Goal: Task Accomplishment & Management: Manage account settings

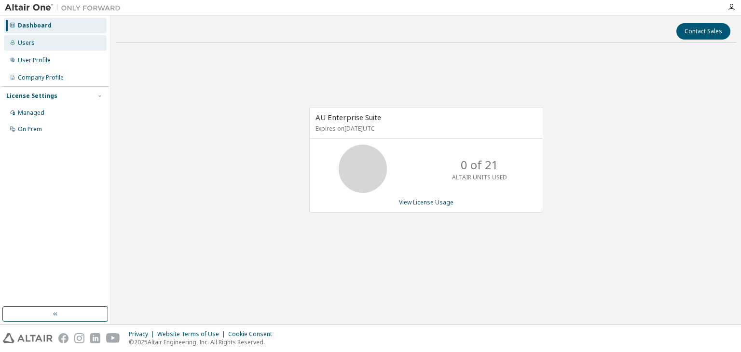
click at [43, 42] on div "Users" at bounding box center [55, 42] width 103 height 15
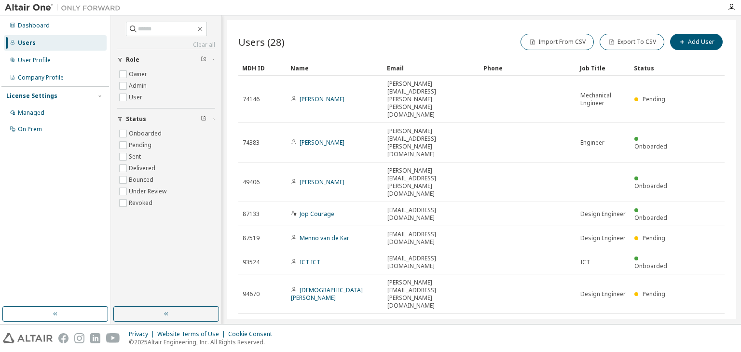
click at [715, 345] on icon at bounding box center [714, 351] width 9 height 12
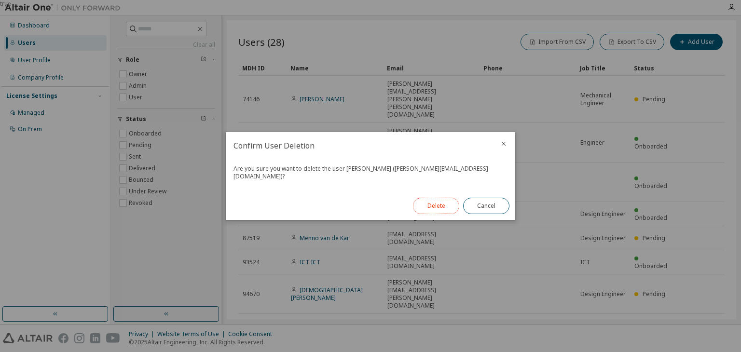
click at [444, 201] on button "Delete" at bounding box center [436, 206] width 46 height 16
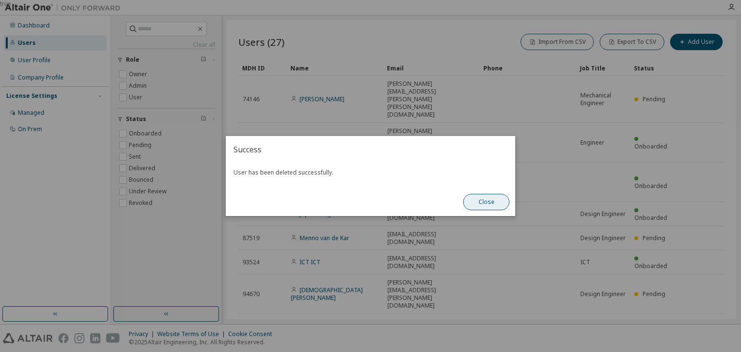
click at [476, 202] on button "Close" at bounding box center [486, 202] width 46 height 16
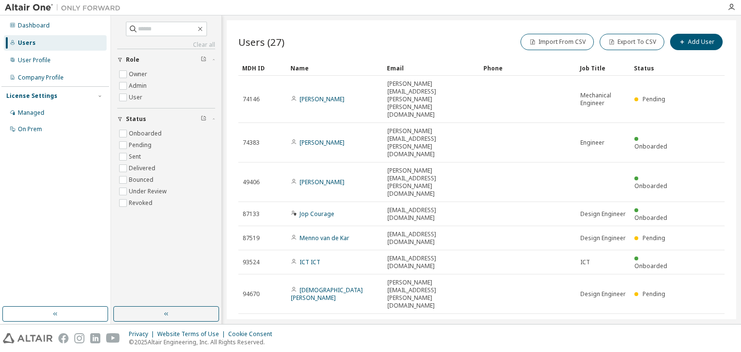
click at [714, 348] on icon at bounding box center [714, 354] width 9 height 12
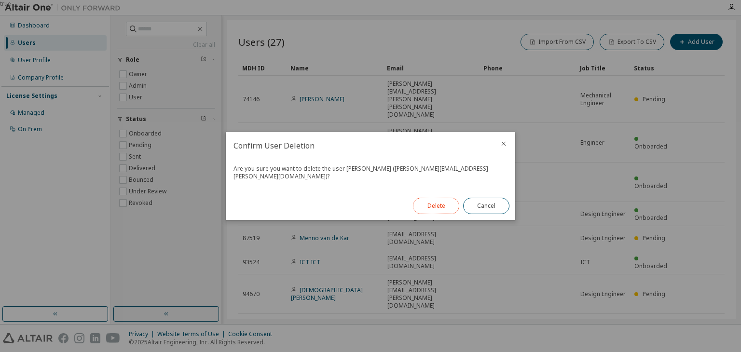
click at [436, 200] on button "Delete" at bounding box center [436, 206] width 46 height 16
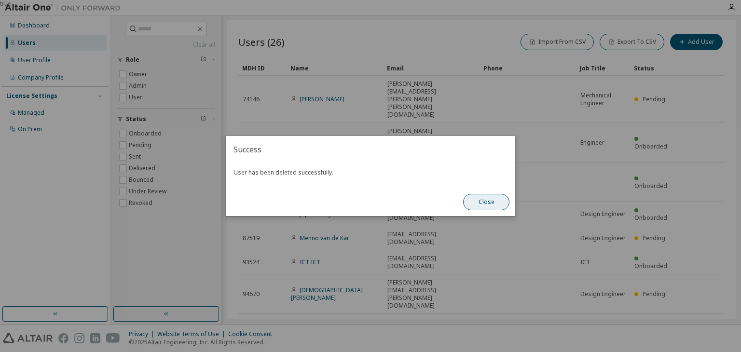
click at [481, 200] on button "Close" at bounding box center [486, 202] width 46 height 16
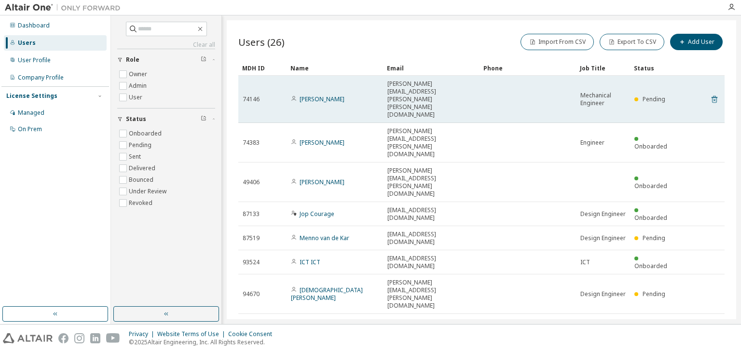
click at [716, 94] on icon at bounding box center [714, 100] width 9 height 12
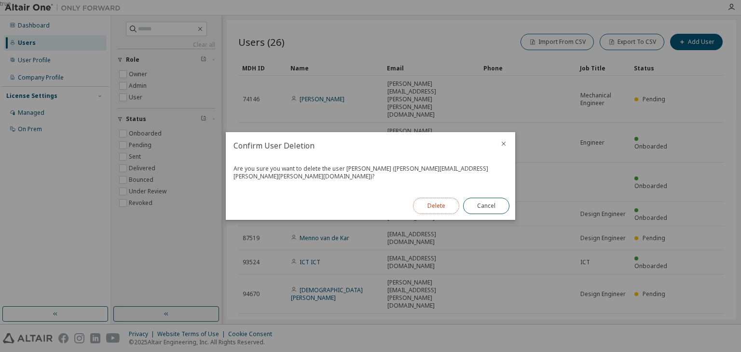
click at [432, 203] on button "Delete" at bounding box center [436, 206] width 46 height 16
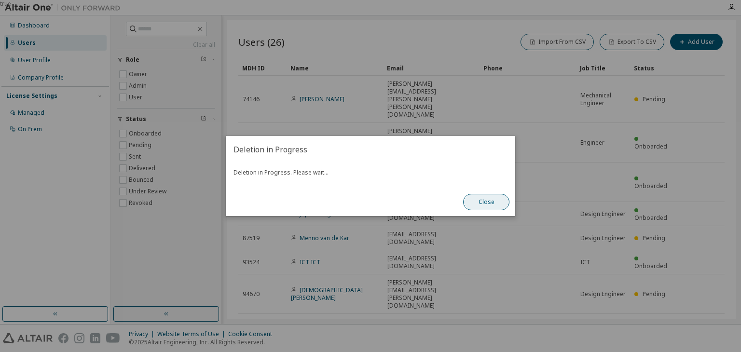
click at [480, 205] on button "Close" at bounding box center [486, 202] width 46 height 16
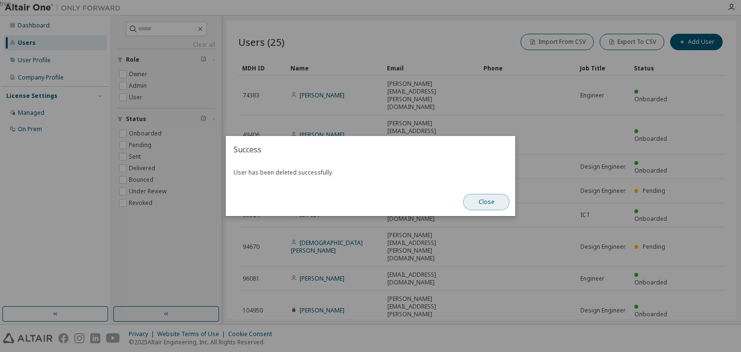
click at [493, 207] on button "Close" at bounding box center [486, 202] width 46 height 16
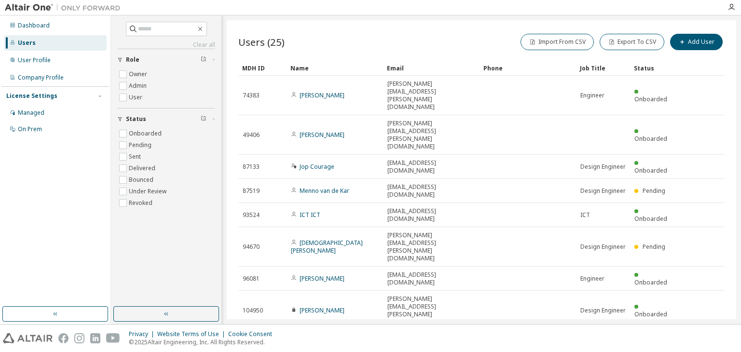
click at [718, 341] on icon at bounding box center [714, 347] width 9 height 12
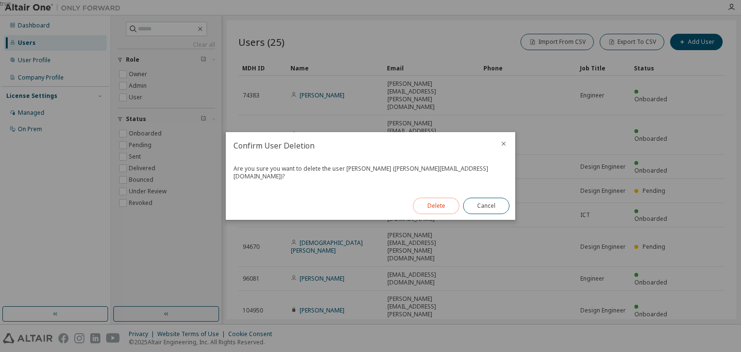
click at [431, 201] on button "Delete" at bounding box center [436, 206] width 46 height 16
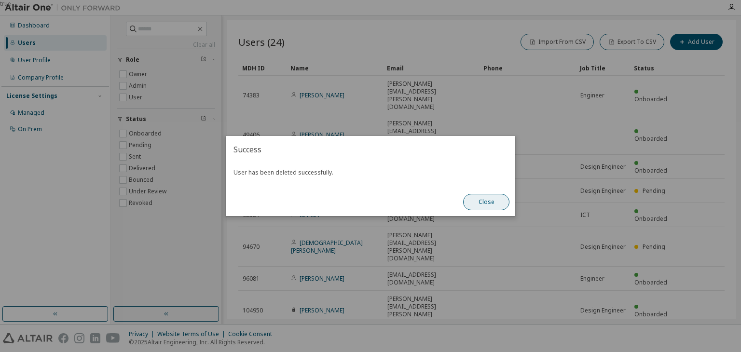
click at [483, 206] on button "Close" at bounding box center [486, 202] width 46 height 16
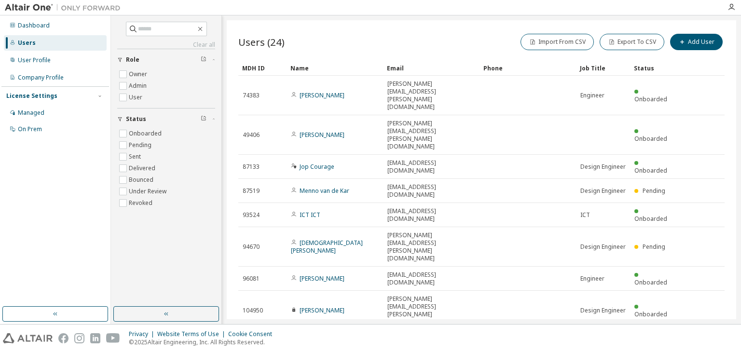
click at [594, 317] on div "100" at bounding box center [622, 320] width 77 height 12
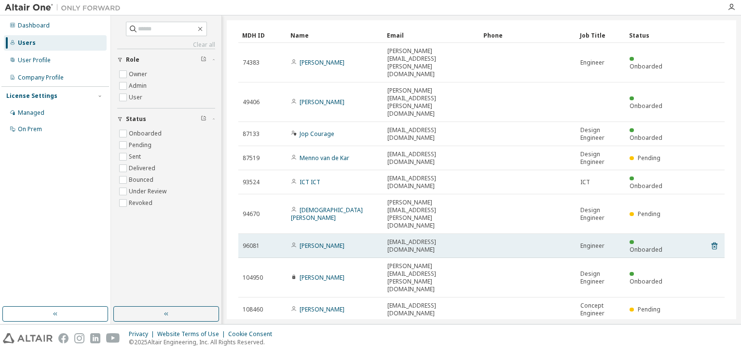
scroll to position [48, 0]
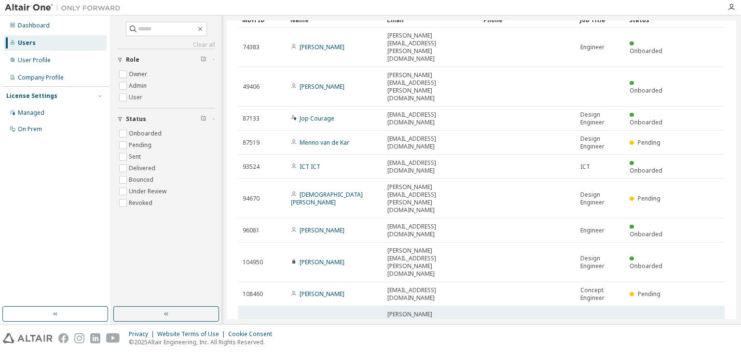
click at [710, 320] on icon at bounding box center [714, 326] width 9 height 12
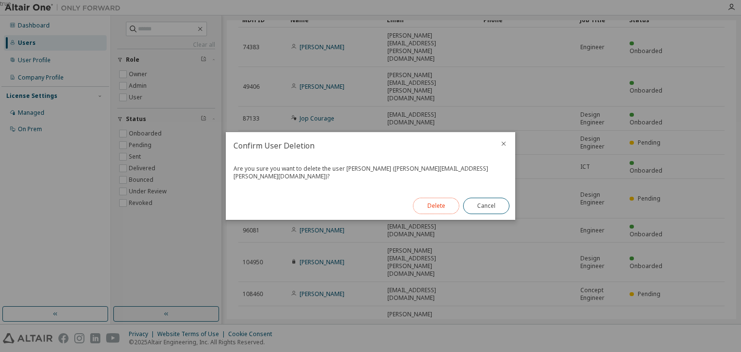
click at [436, 203] on button "Delete" at bounding box center [436, 206] width 46 height 16
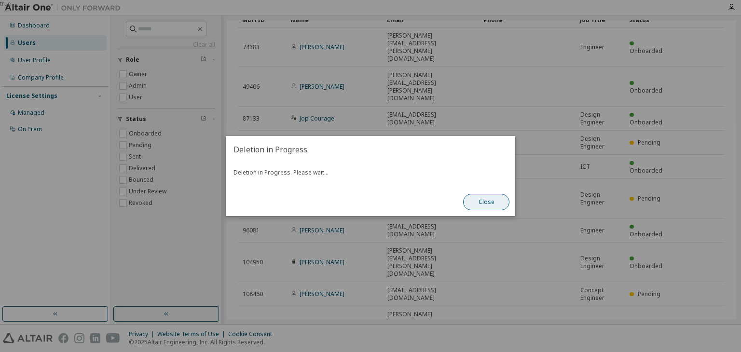
click at [479, 205] on button "Close" at bounding box center [486, 202] width 46 height 16
click at [478, 205] on button "Close" at bounding box center [486, 202] width 46 height 16
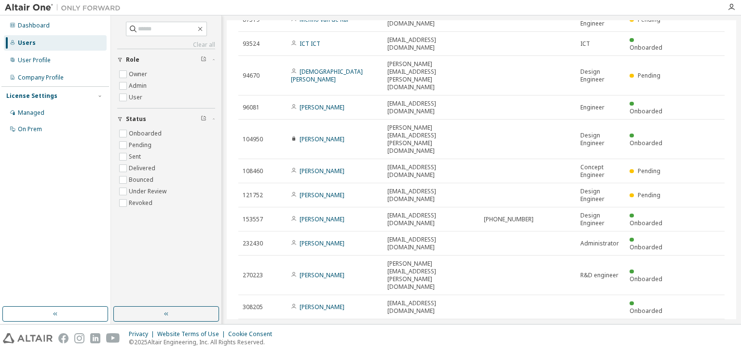
scroll to position [193, 0]
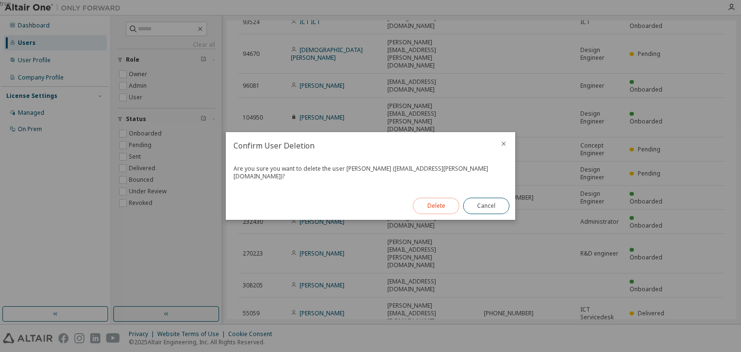
click at [444, 200] on button "Delete" at bounding box center [436, 206] width 46 height 16
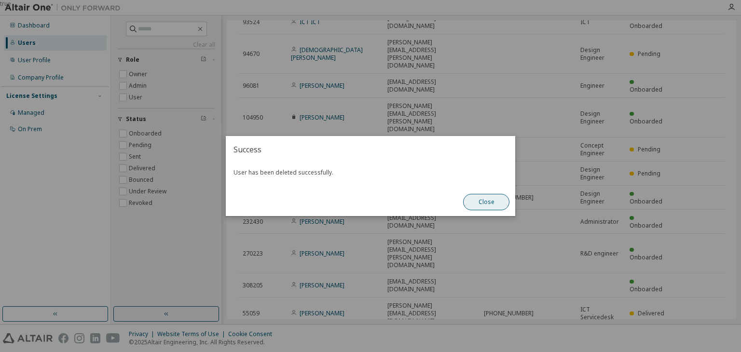
click at [486, 205] on button "Close" at bounding box center [486, 202] width 46 height 16
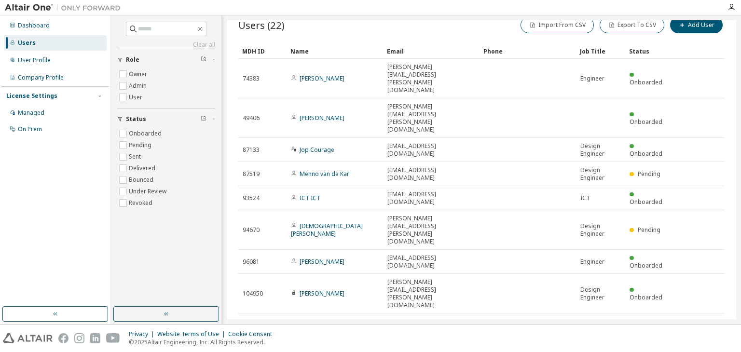
scroll to position [0, 0]
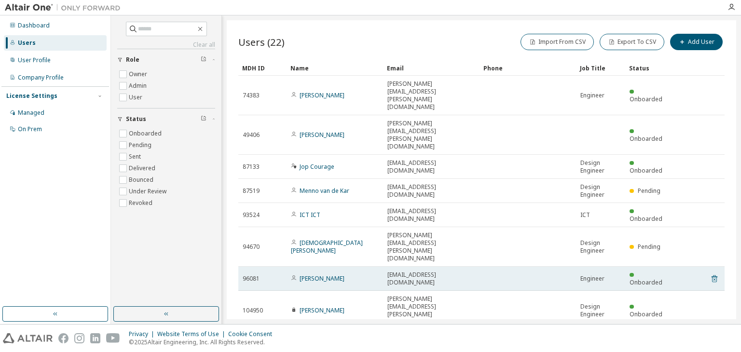
click at [713, 278] on icon at bounding box center [714, 279] width 2 height 2
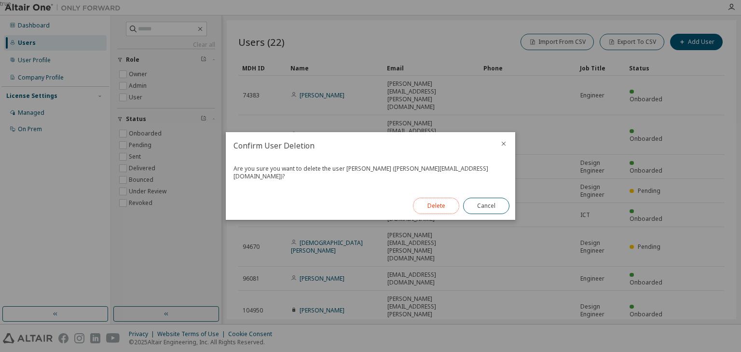
click at [449, 203] on button "Delete" at bounding box center [436, 206] width 46 height 16
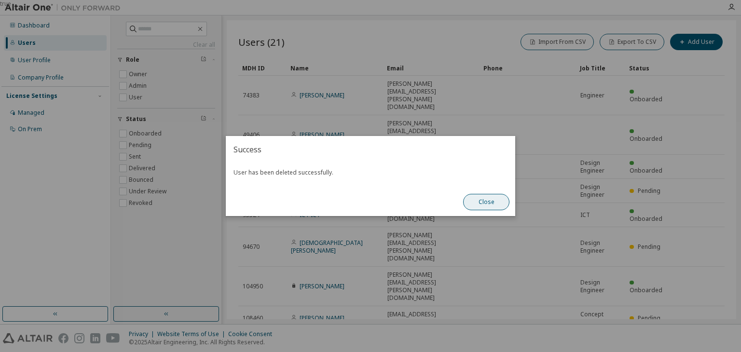
click at [496, 206] on button "Close" at bounding box center [486, 202] width 46 height 16
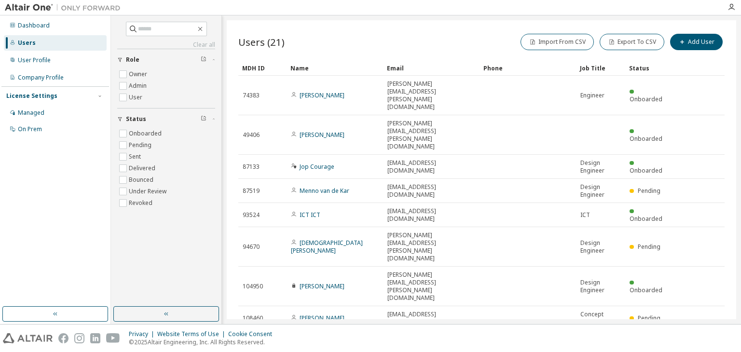
click at [642, 69] on div "Status" at bounding box center [649, 67] width 41 height 15
click at [634, 68] on div "Status" at bounding box center [649, 67] width 41 height 15
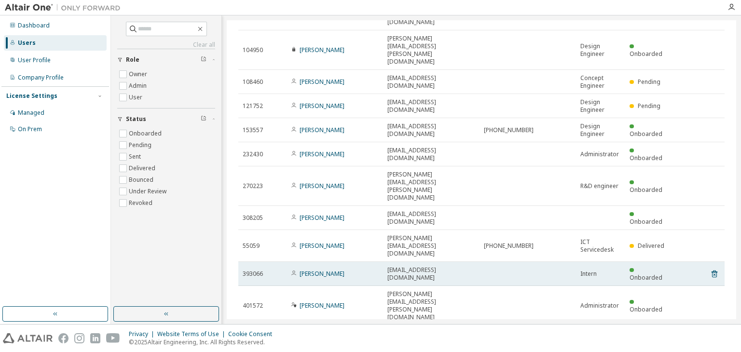
scroll to position [237, 0]
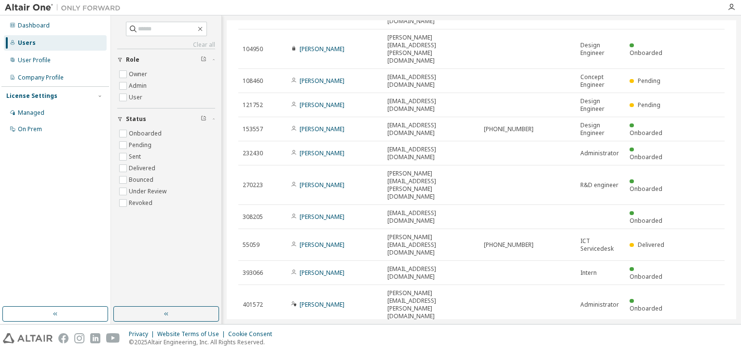
click at [417, 329] on span "Philip.Vaartjes@Vekoma.com" at bounding box center [432, 344] width 88 height 31
click at [432, 329] on span "Philip.Vaartjes@Vekoma.com" at bounding box center [432, 344] width 88 height 31
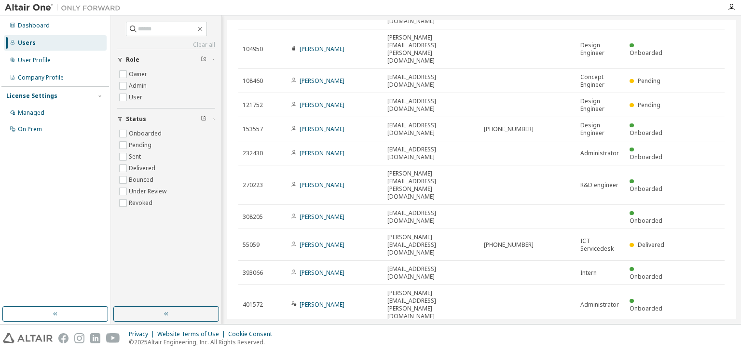
click at [426, 329] on span "Philip.Vaartjes@Vekoma.com" at bounding box center [432, 344] width 88 height 31
click at [418, 329] on span "Philip.Vaartjes@Vekoma.com" at bounding box center [432, 344] width 88 height 31
click at [422, 329] on span "Philip.Vaartjes@Vekoma.com" at bounding box center [432, 344] width 88 height 31
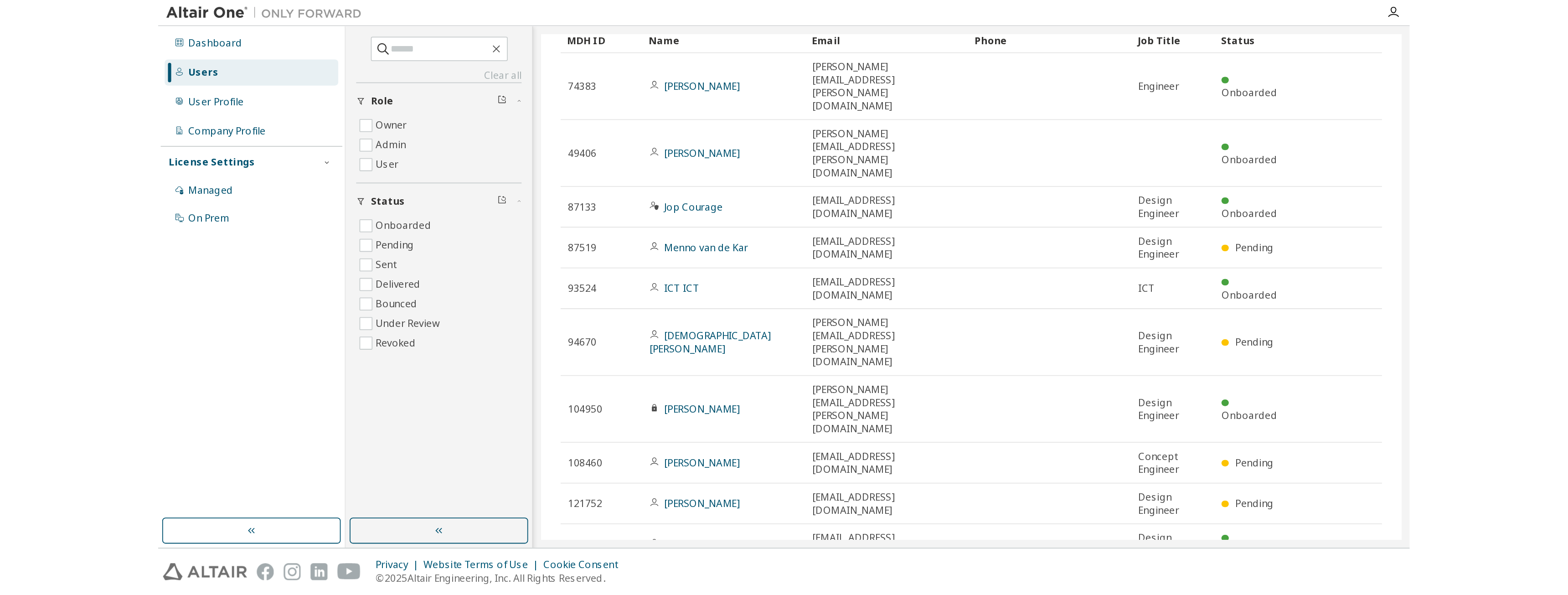
scroll to position [0, 0]
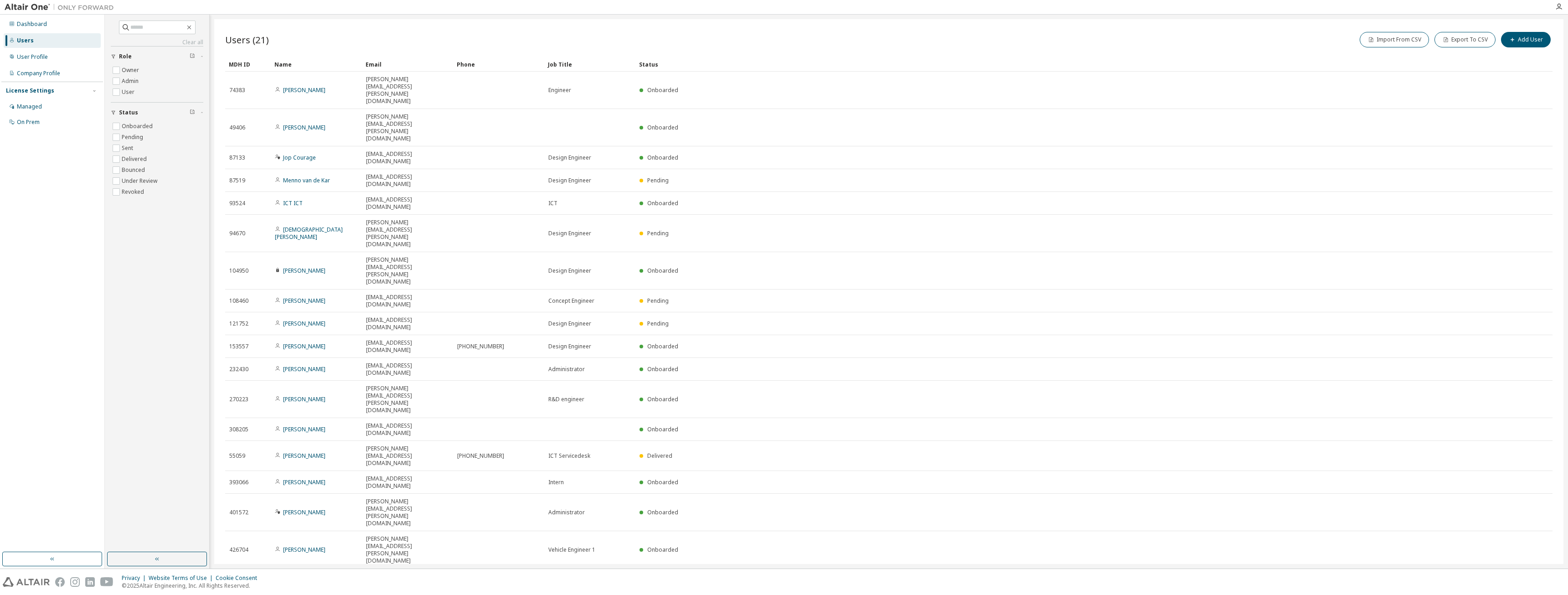
click at [447, 332] on div "Aisha.Abelen@vekoma.com" at bounding box center [408, 579] width 83 height 14
click at [700, 332] on icon at bounding box center [1542, 580] width 2 height 2
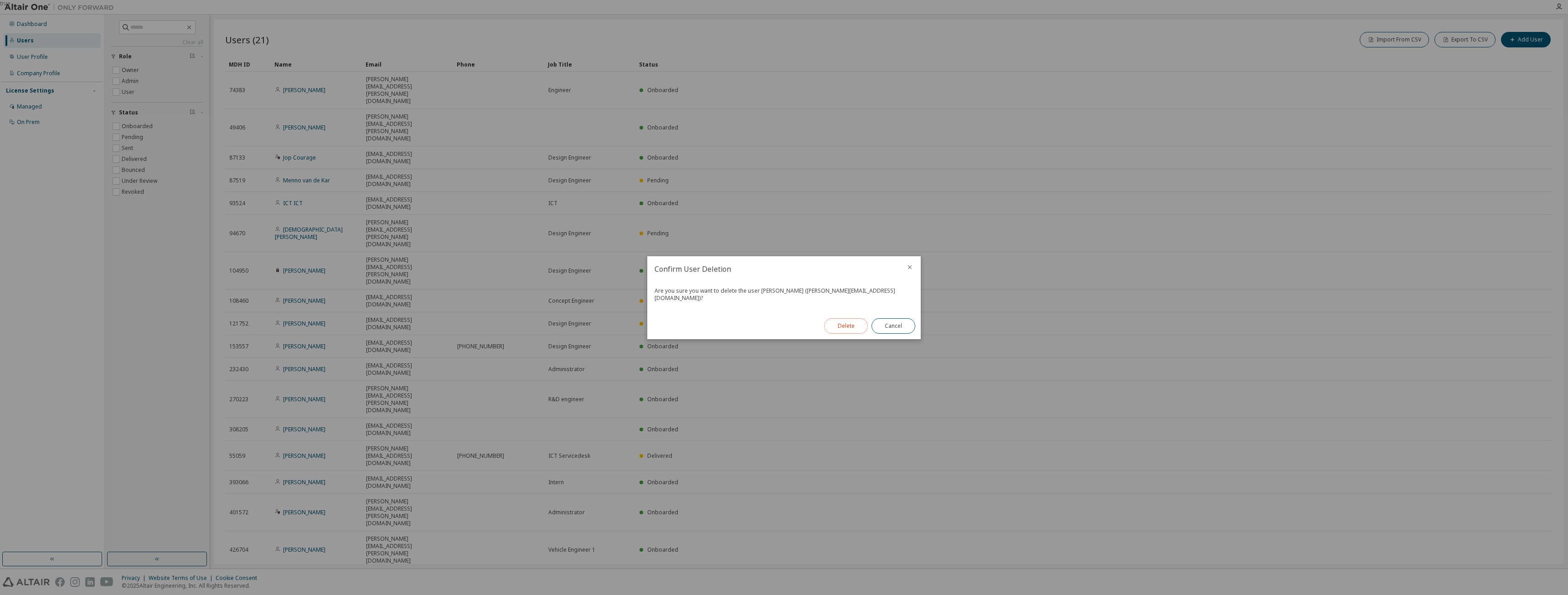
click at [700, 320] on button "Delete" at bounding box center [846, 326] width 43 height 15
click at [700, 322] on button "Close" at bounding box center [894, 322] width 43 height 15
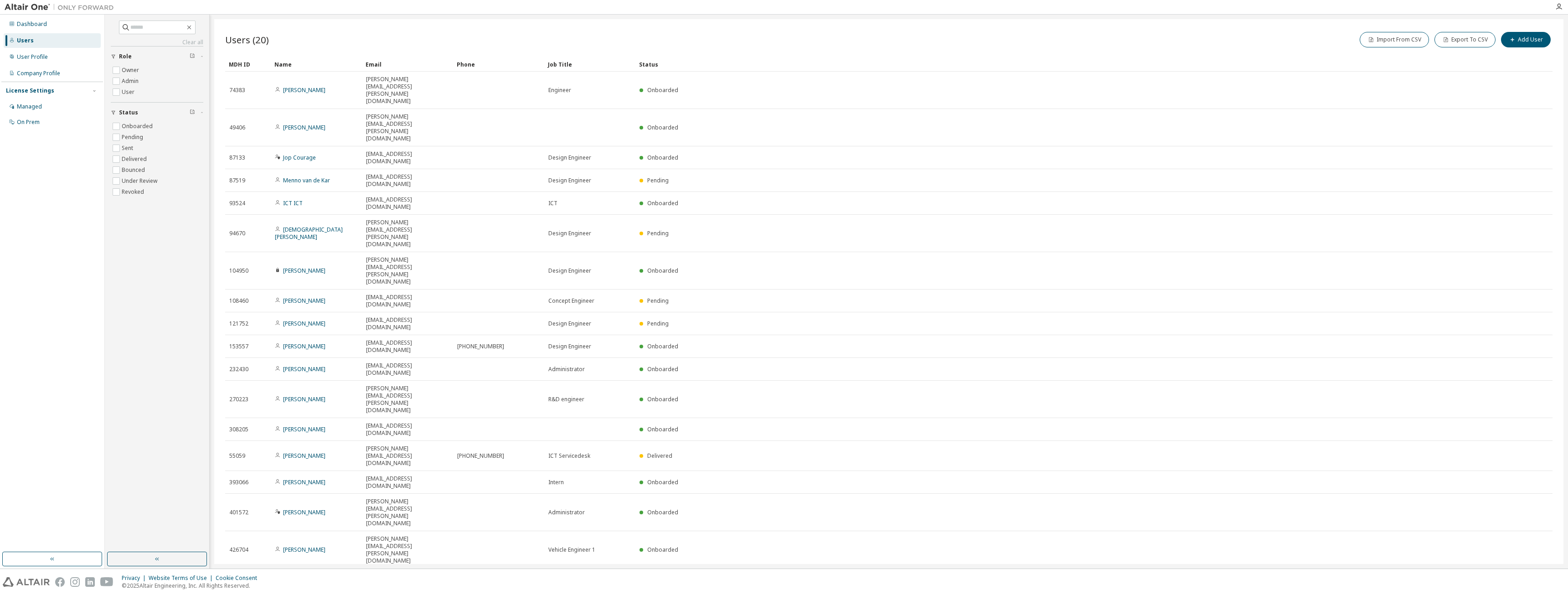
click at [491, 332] on div "Users (20) Import From CSV Export To CSV Add User Clear Load Save Save As Field…" at bounding box center [889, 291] width 1350 height 545
drag, startPoint x: 232, startPoint y: 393, endPoint x: 315, endPoint y: 394, distance: 83.0
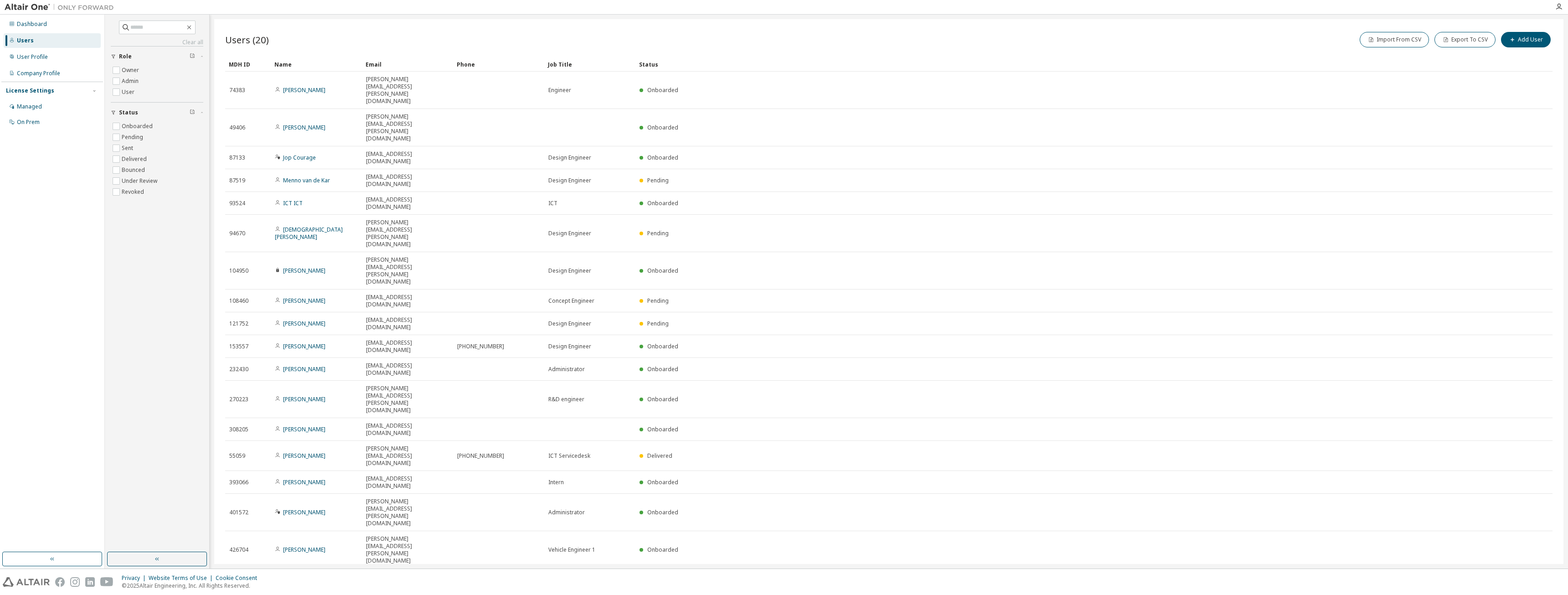
click at [292, 332] on div "Users (20) Import From CSV Export To CSV Add User Clear Load Save Save As Field…" at bounding box center [889, 291] width 1350 height 545
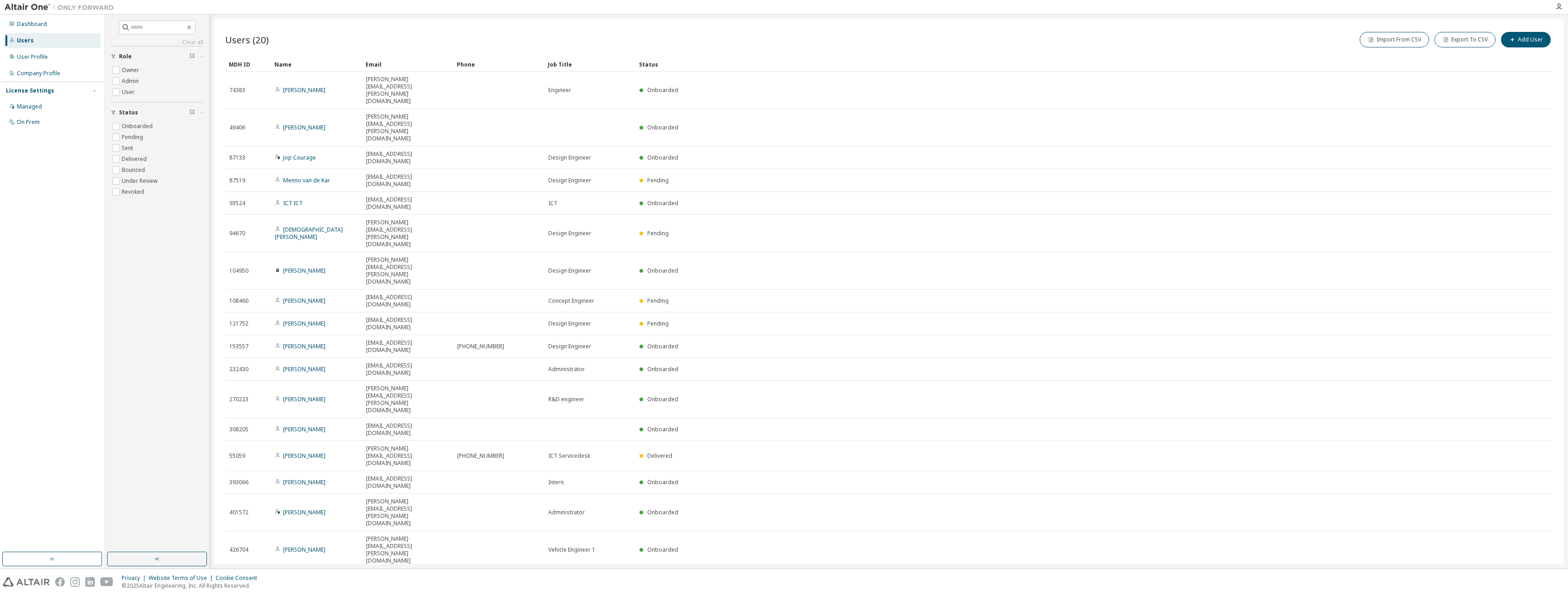
click at [286, 332] on div "Users (20) Import From CSV Export To CSV Add User Clear Load Save Save As Field…" at bounding box center [889, 291] width 1350 height 545
